Goal: Ask a question

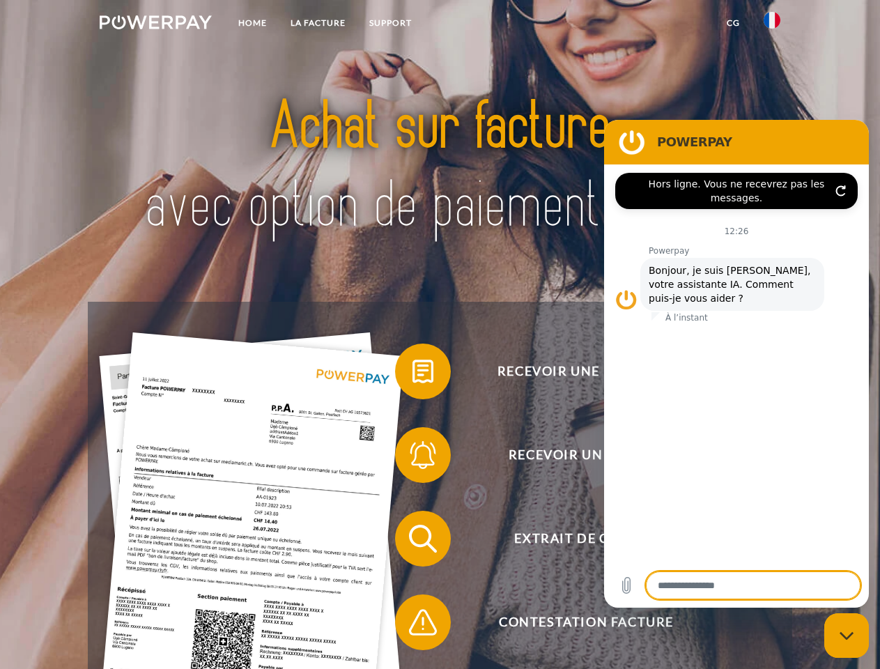
click at [155, 24] on img at bounding box center [156, 22] width 112 height 14
click at [772, 24] on img at bounding box center [772, 20] width 17 height 17
click at [733, 23] on link "CG" at bounding box center [733, 22] width 37 height 25
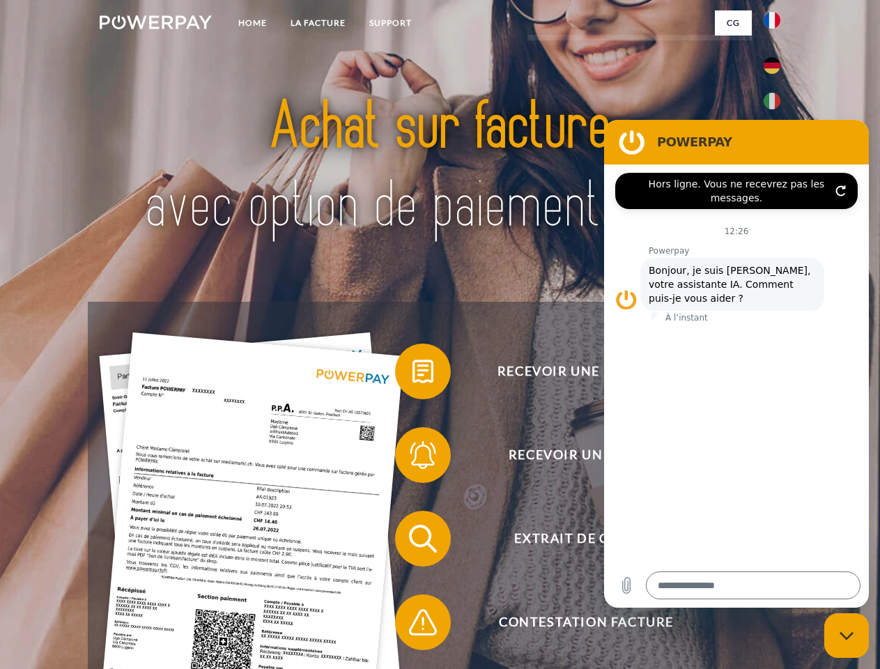
click at [412, 374] on span at bounding box center [402, 371] width 70 height 70
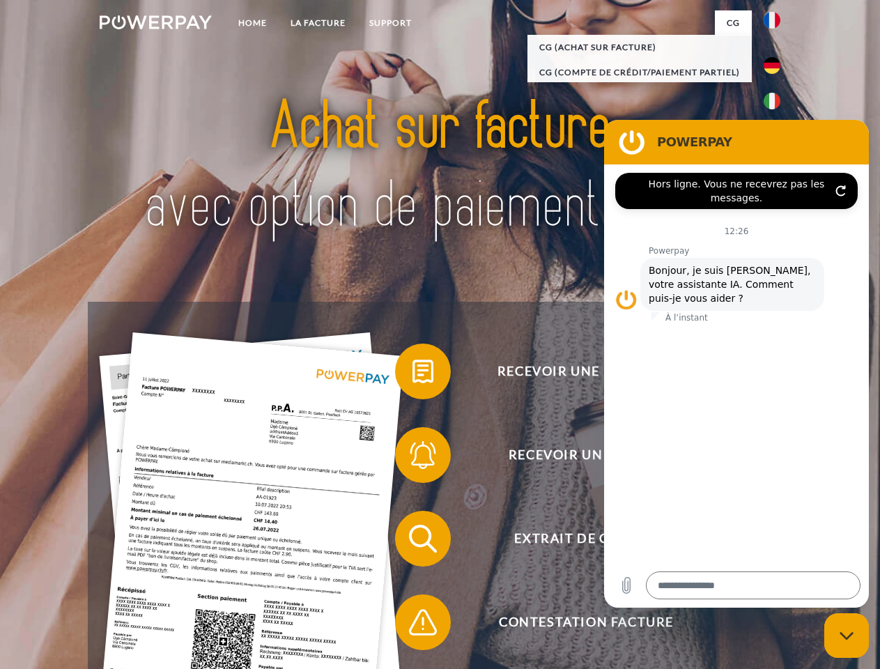
click at [412, 458] on span at bounding box center [402, 455] width 70 height 70
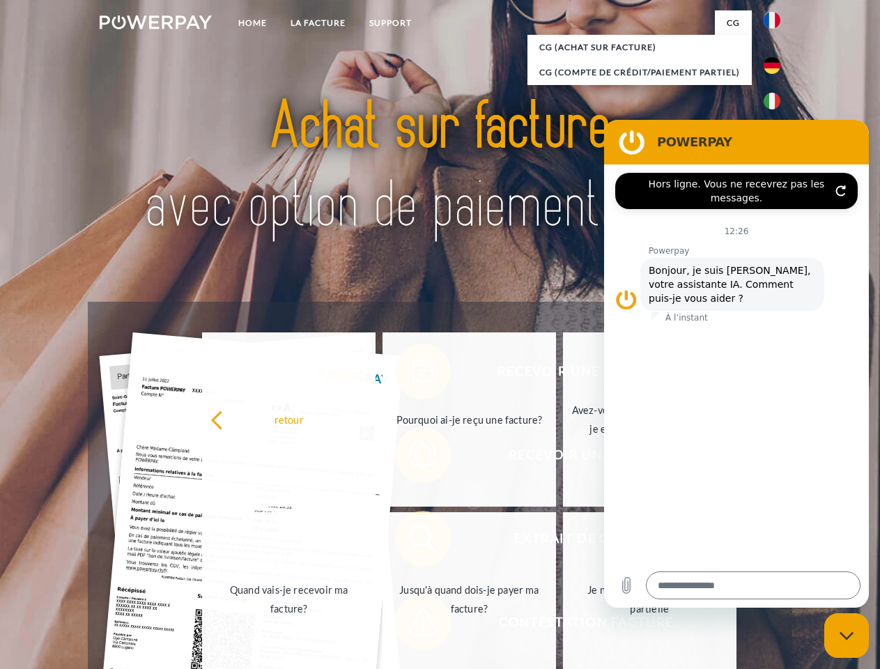
click at [412, 541] on link "Jusqu'à quand dois-je payer ma facture?" at bounding box center [468, 599] width 173 height 174
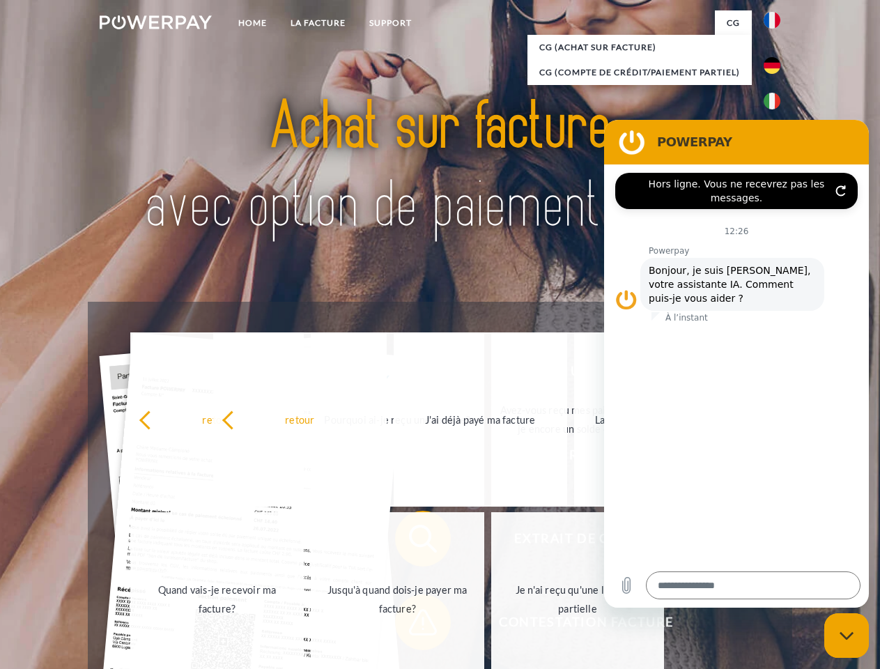
click at [412, 625] on span at bounding box center [402, 622] width 70 height 70
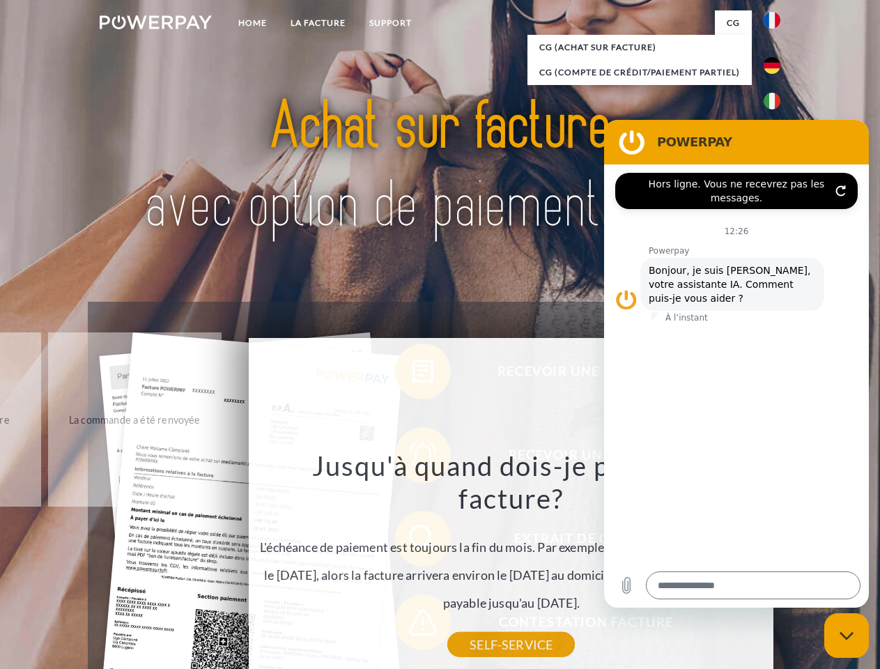
click at [846, 635] on icon "Fermer la fenêtre de messagerie" at bounding box center [846, 635] width 15 height 9
type textarea "*"
